Goal: Navigation & Orientation: Understand site structure

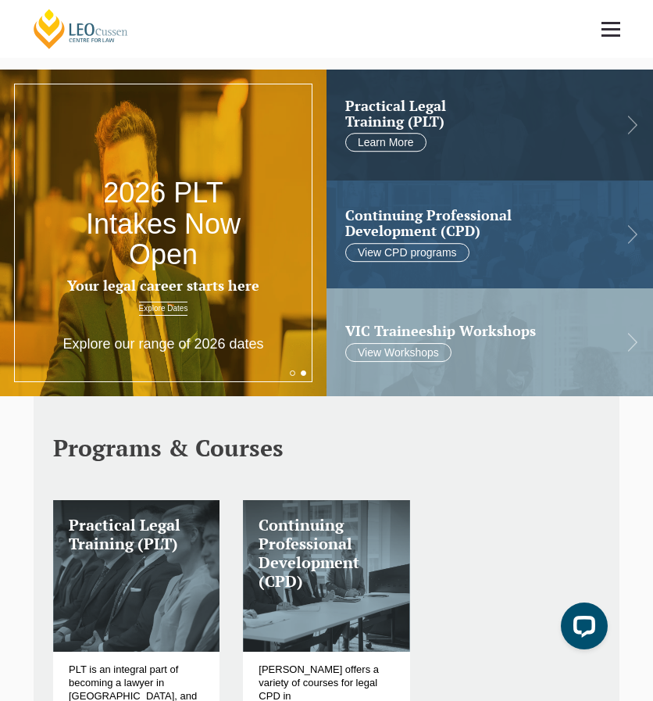
click at [606, 28] on span at bounding box center [611, 29] width 19 height 2
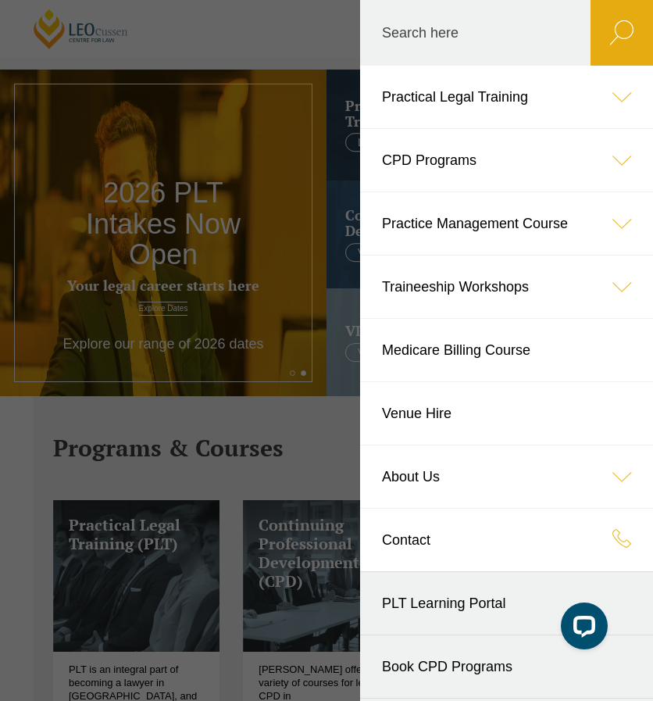
scroll to position [58, 0]
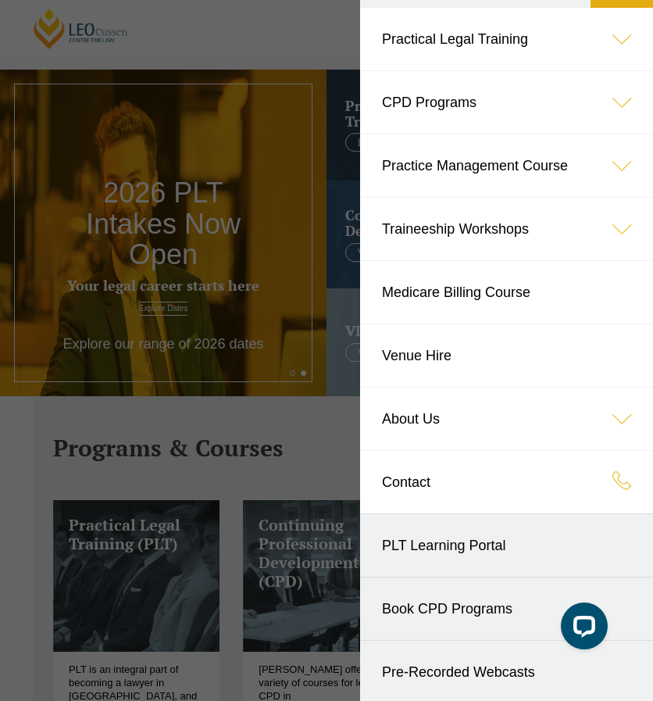
click at [157, 58] on header "Leo Cussen Centre for Law Search here Practical Legal Training Our Practical Le…" at bounding box center [326, 29] width 653 height 58
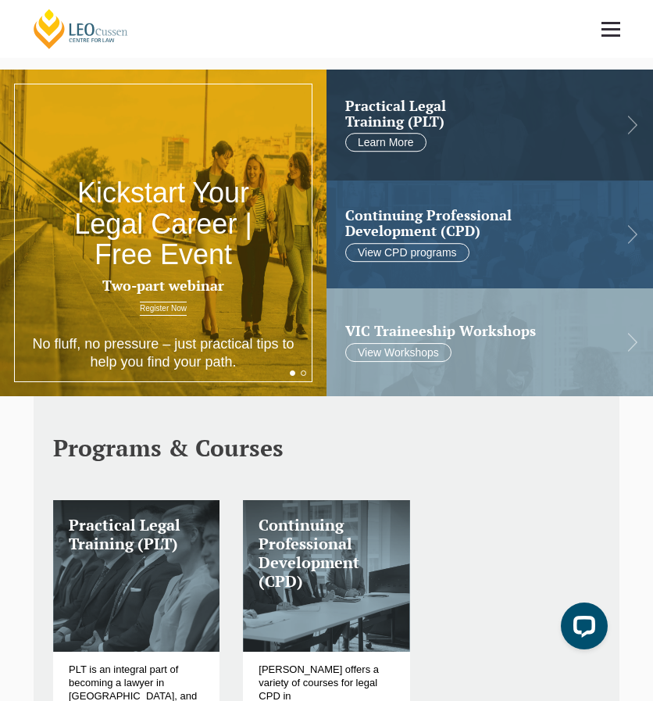
click at [297, 20] on header "Leo Cussen Centre for Law Search here Practical Legal Training Our Practical Le…" at bounding box center [326, 29] width 653 height 58
